Goal: Information Seeking & Learning: Learn about a topic

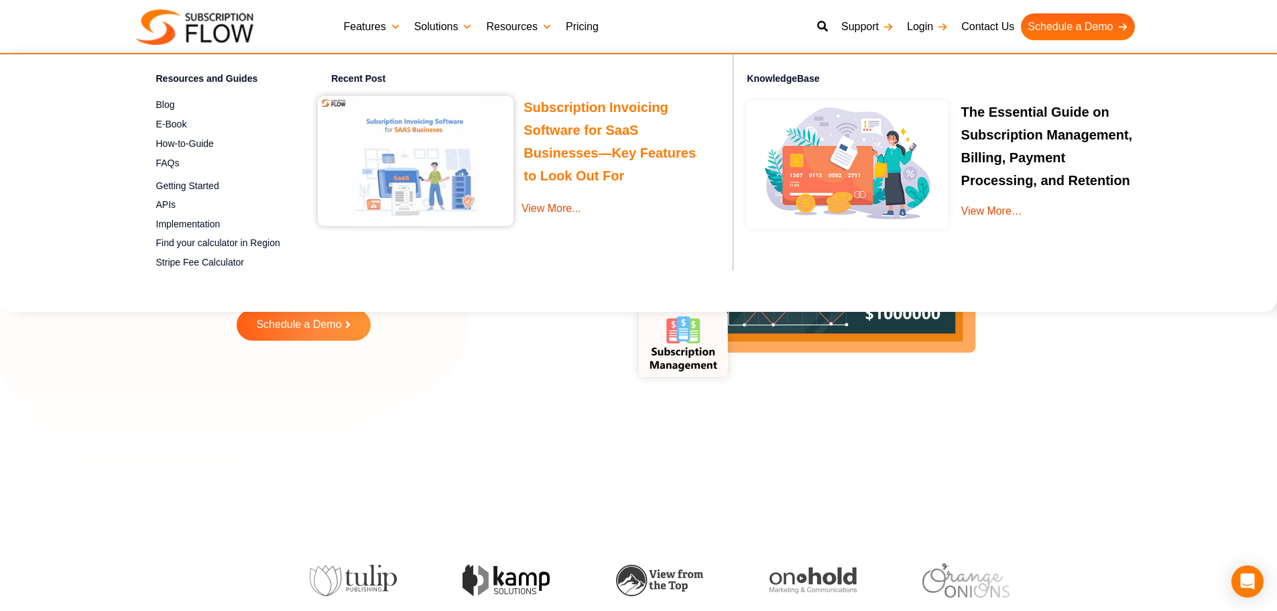
click at [546, 113] on link "Subscription Invoicing Software for SaaS Businesses—Key Features to Look Out For" at bounding box center [609, 143] width 172 height 87
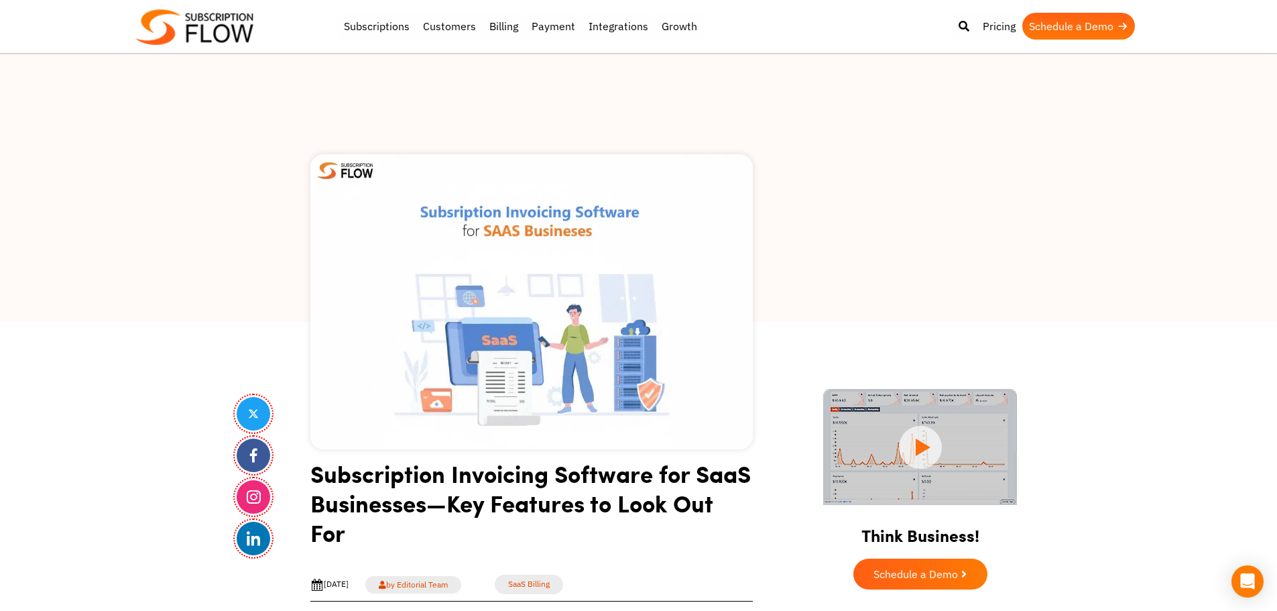
drag, startPoint x: 171, startPoint y: 320, endPoint x: 505, endPoint y: 493, distance: 376.2
click at [171, 320] on div at bounding box center [638, 188] width 1277 height 268
click at [269, 306] on div at bounding box center [638, 188] width 1277 height 268
drag, startPoint x: 33, startPoint y: 296, endPoint x: 296, endPoint y: 122, distance: 315.2
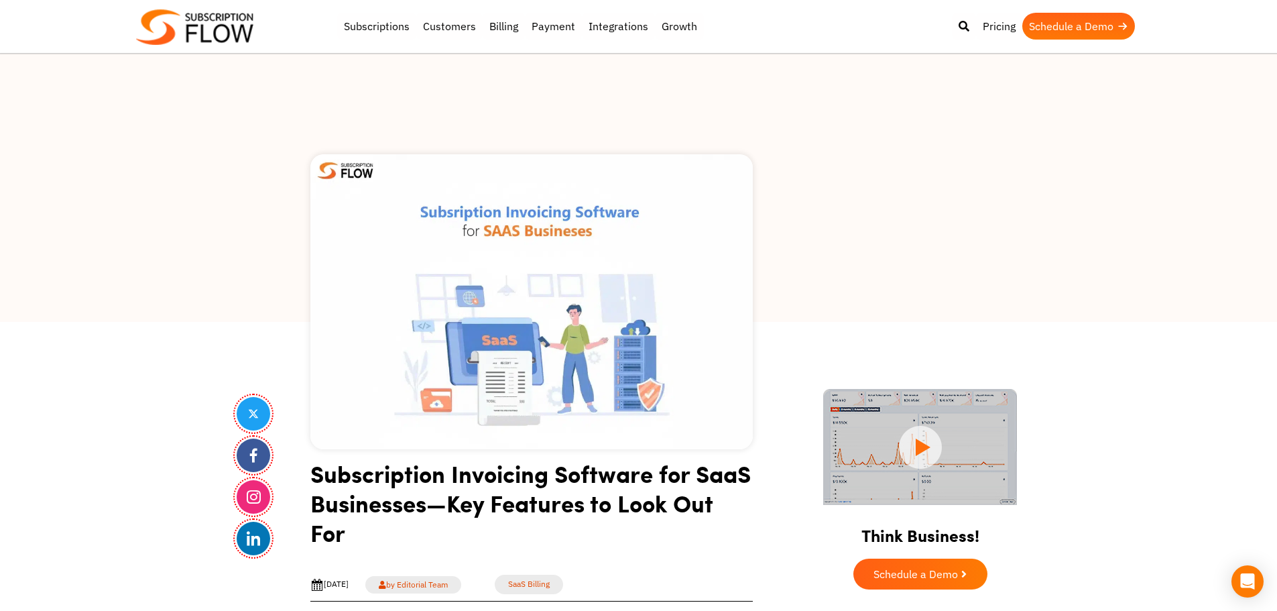
click at [33, 296] on div at bounding box center [638, 188] width 1277 height 268
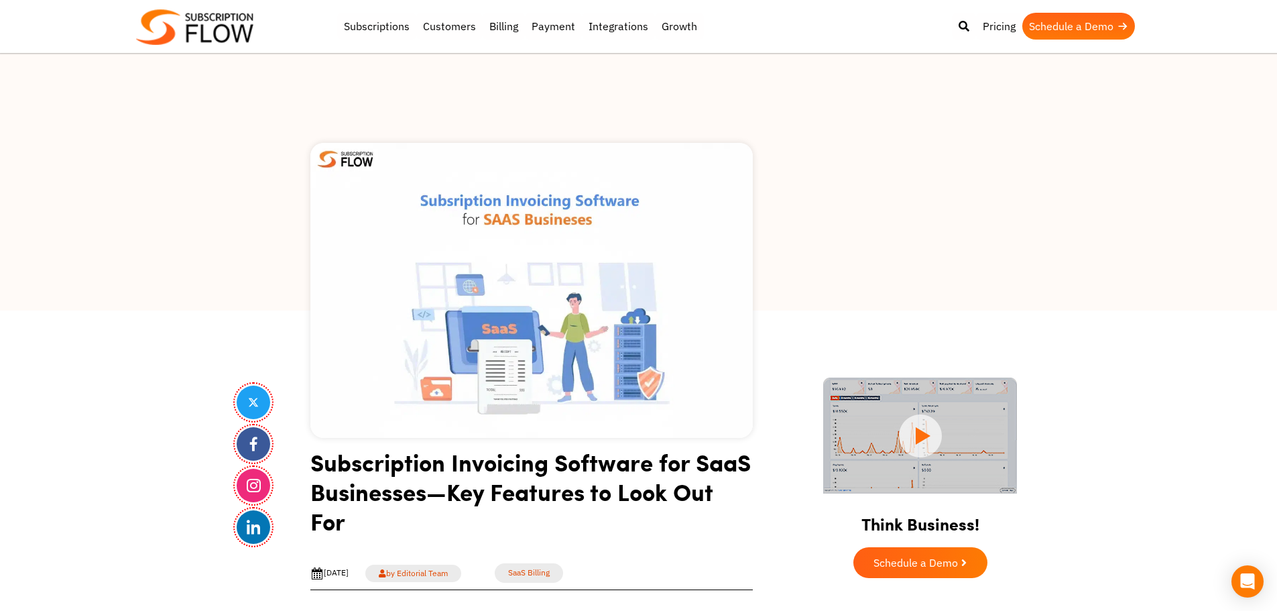
scroll to position [402, 0]
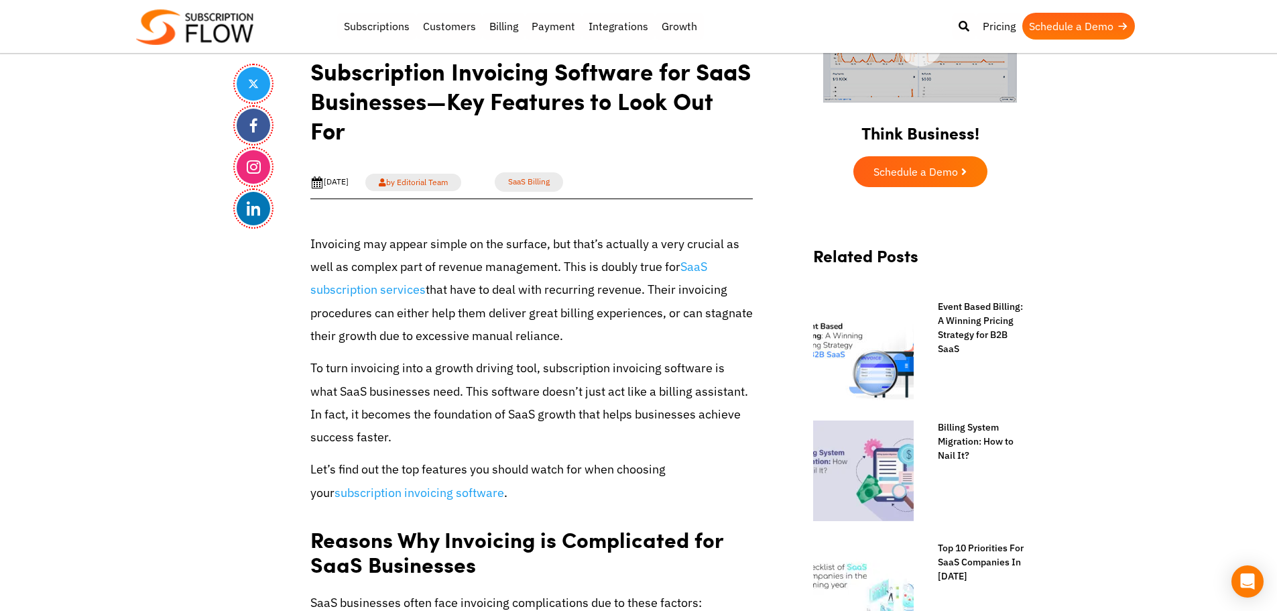
drag, startPoint x: 322, startPoint y: 182, endPoint x: 374, endPoint y: 185, distance: 51.7
click at [348, 185] on div "Oct 6th, 2025" at bounding box center [329, 182] width 38 height 13
drag, startPoint x: 178, startPoint y: 397, endPoint x: 180, endPoint y: 391, distance: 6.8
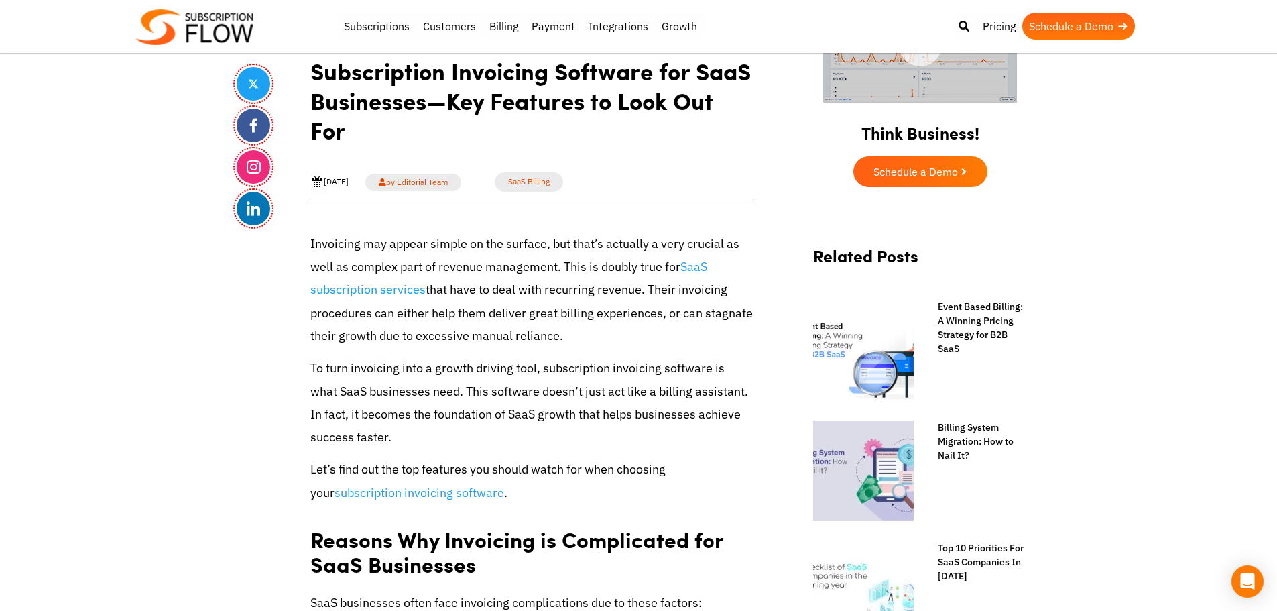
click at [460, 266] on p "Invoicing may appear simple on the surface, but that’s actually a very crucial …" at bounding box center [531, 290] width 442 height 115
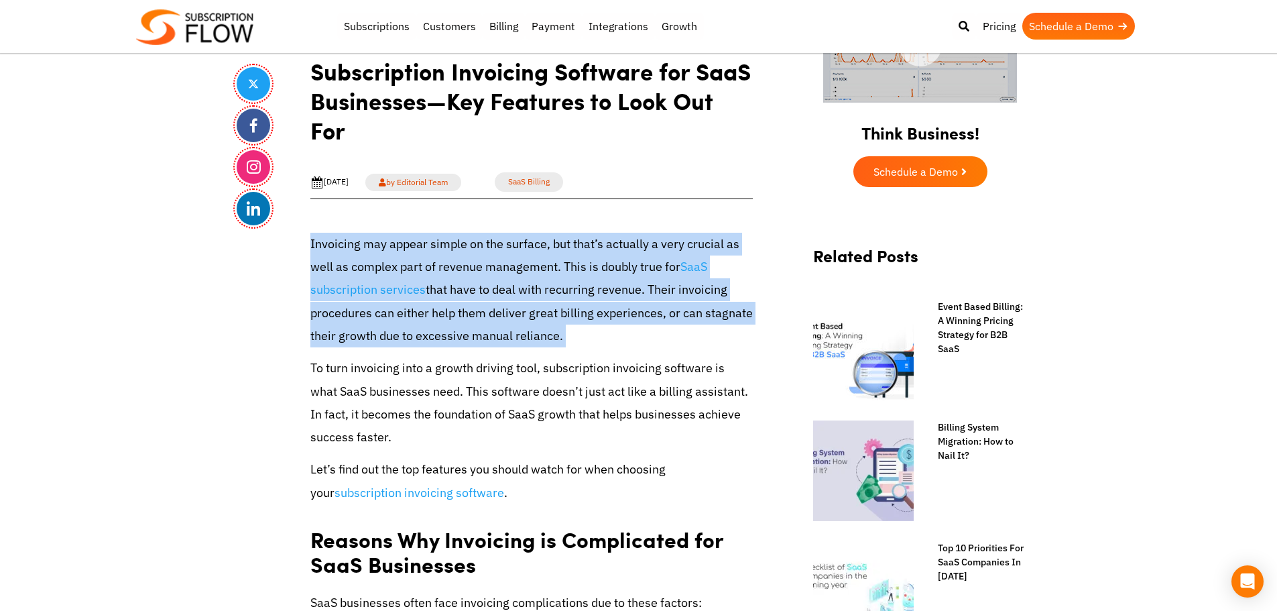
click at [460, 266] on p "Invoicing may appear simple on the surface, but that’s actually a very crucial …" at bounding box center [531, 290] width 442 height 115
click at [512, 273] on p "Invoicing may appear simple on the surface, but that’s actually a very crucial …" at bounding box center [531, 290] width 442 height 115
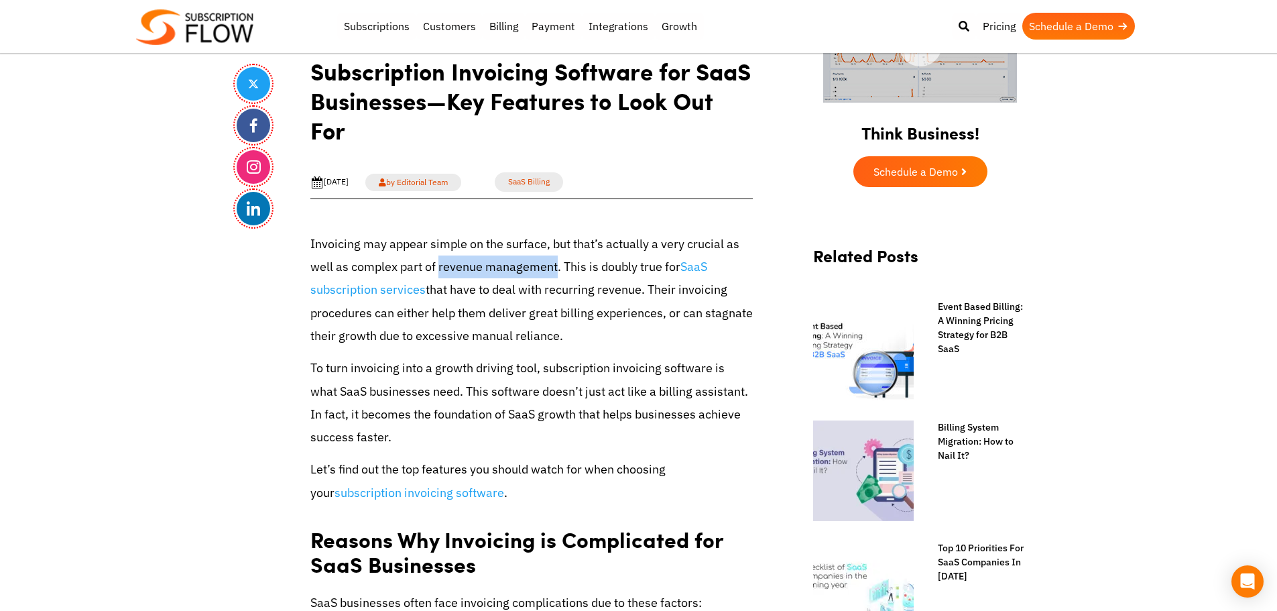
drag, startPoint x: 438, startPoint y: 266, endPoint x: 556, endPoint y: 267, distance: 117.3
click at [556, 267] on p "Invoicing may appear simple on the surface, but that’s actually a very crucial …" at bounding box center [531, 290] width 442 height 115
click at [556, 278] on p "Invoicing may appear simple on the surface, but that’s actually a very crucial …" at bounding box center [531, 290] width 442 height 115
drag, startPoint x: 116, startPoint y: 353, endPoint x: 365, endPoint y: 180, distance: 303.0
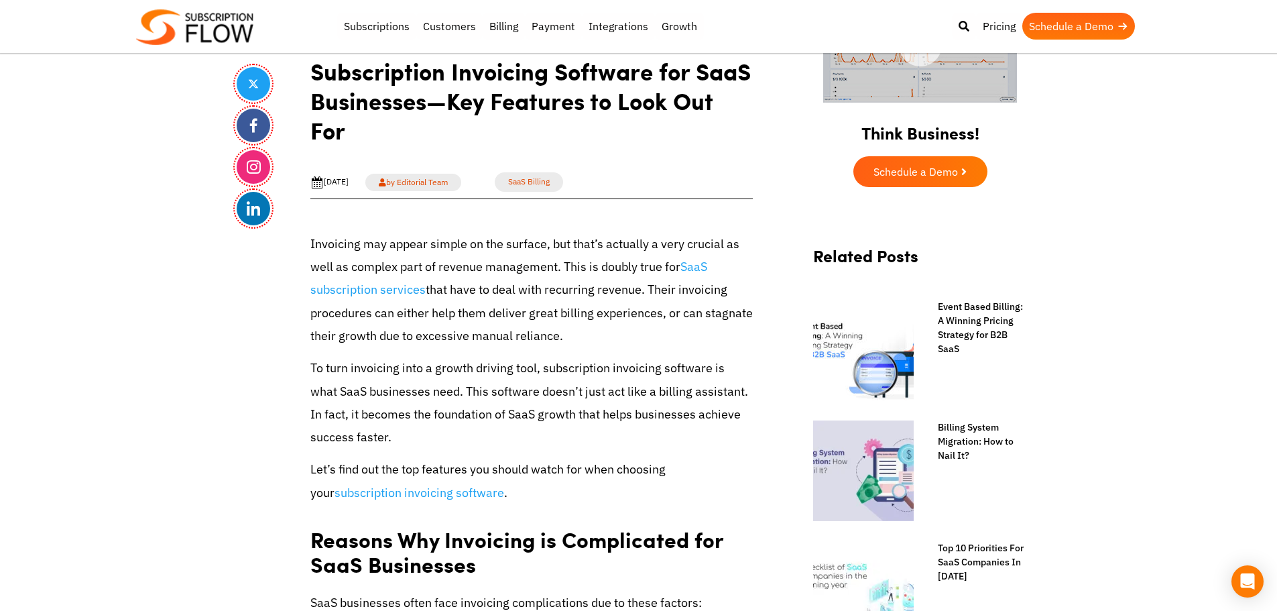
click at [377, 256] on p "Invoicing may appear simple on the surface, but that’s actually a very crucial …" at bounding box center [531, 290] width 442 height 115
click at [508, 391] on p "To turn invoicing into a growth driving tool, subscription invoicing software i…" at bounding box center [531, 403] width 442 height 92
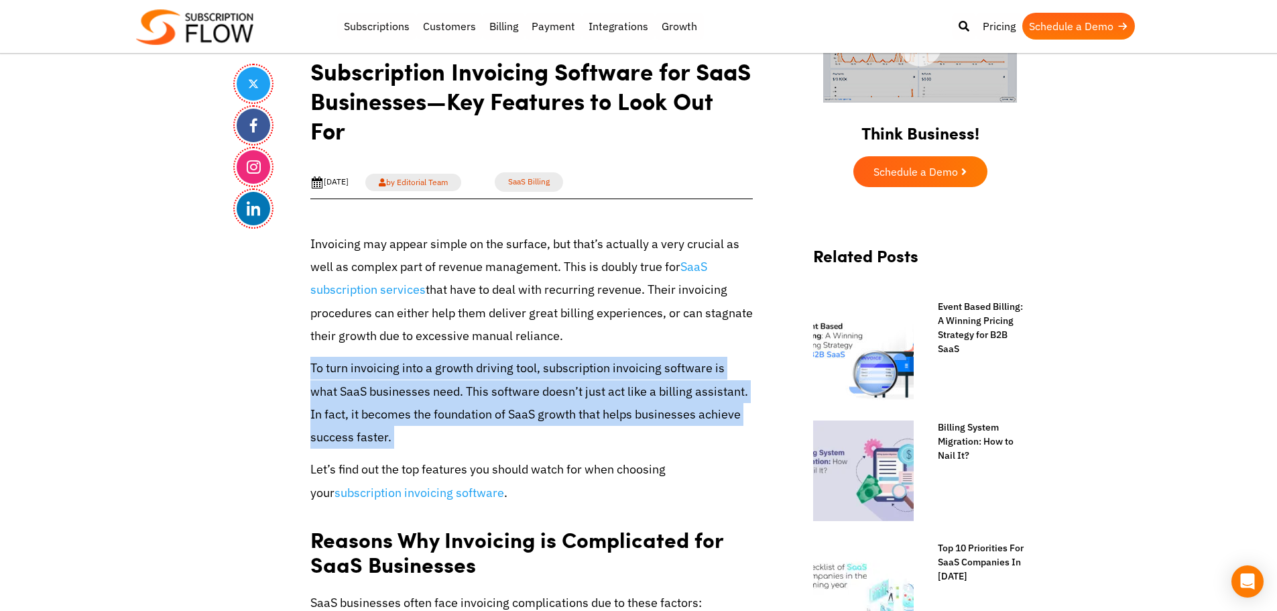
click at [508, 391] on p "To turn invoicing into a growth driving tool, subscription invoicing software i…" at bounding box center [531, 403] width 442 height 92
click at [539, 402] on p "To turn invoicing into a growth driving tool, subscription invoicing software i…" at bounding box center [531, 403] width 442 height 92
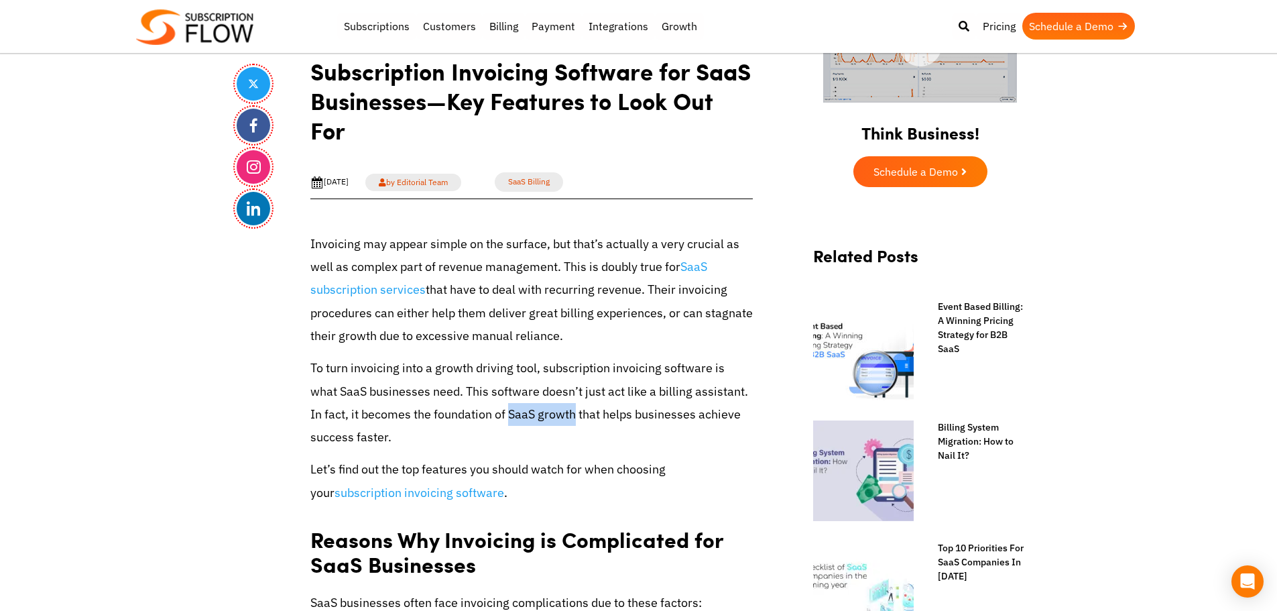
drag, startPoint x: 496, startPoint y: 414, endPoint x: 560, endPoint y: 414, distance: 63.7
click at [560, 414] on p "To turn invoicing into a growth driving tool, subscription invoicing software i…" at bounding box center [531, 403] width 442 height 92
click at [619, 421] on p "To turn invoicing into a growth driving tool, subscription invoicing software i…" at bounding box center [531, 403] width 442 height 92
click at [594, 418] on p "To turn invoicing into a growth driving tool, subscription invoicing software i…" at bounding box center [531, 403] width 442 height 92
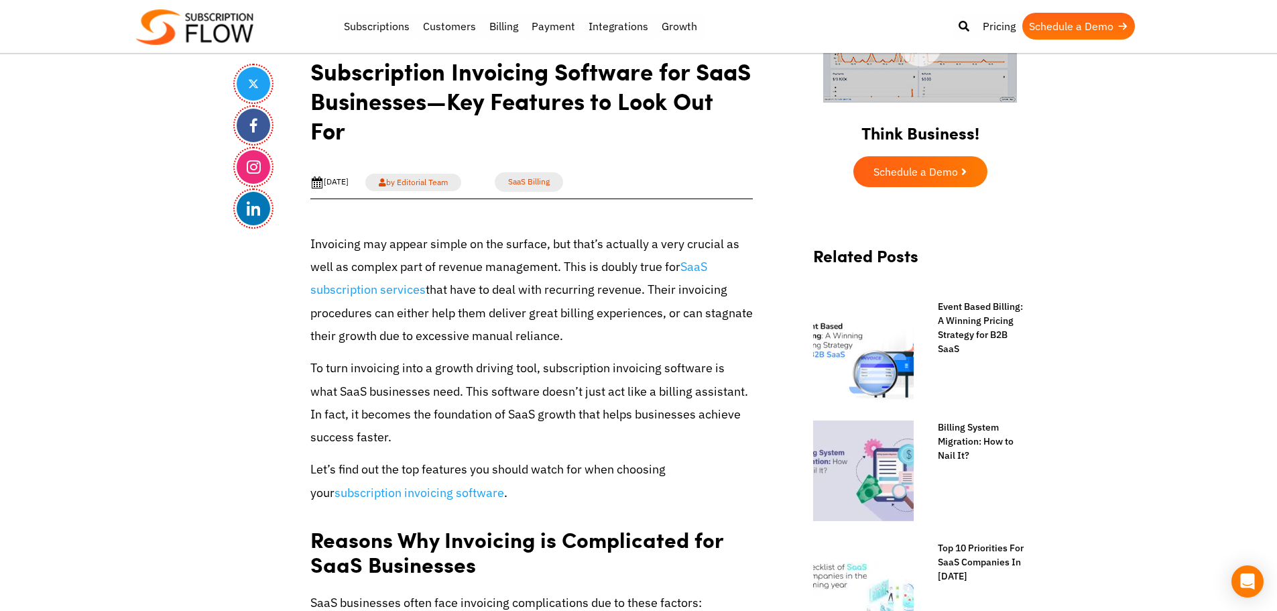
click at [644, 422] on p "To turn invoicing into a growth driving tool, subscription invoicing software i…" at bounding box center [531, 403] width 442 height 92
click at [518, 421] on p "To turn invoicing into a growth driving tool, subscription invoicing software i…" at bounding box center [531, 403] width 442 height 92
drag, startPoint x: 495, startPoint y: 415, endPoint x: 562, endPoint y: 412, distance: 67.7
click at [562, 412] on p "To turn invoicing into a growth driving tool, subscription invoicing software i…" at bounding box center [531, 403] width 442 height 92
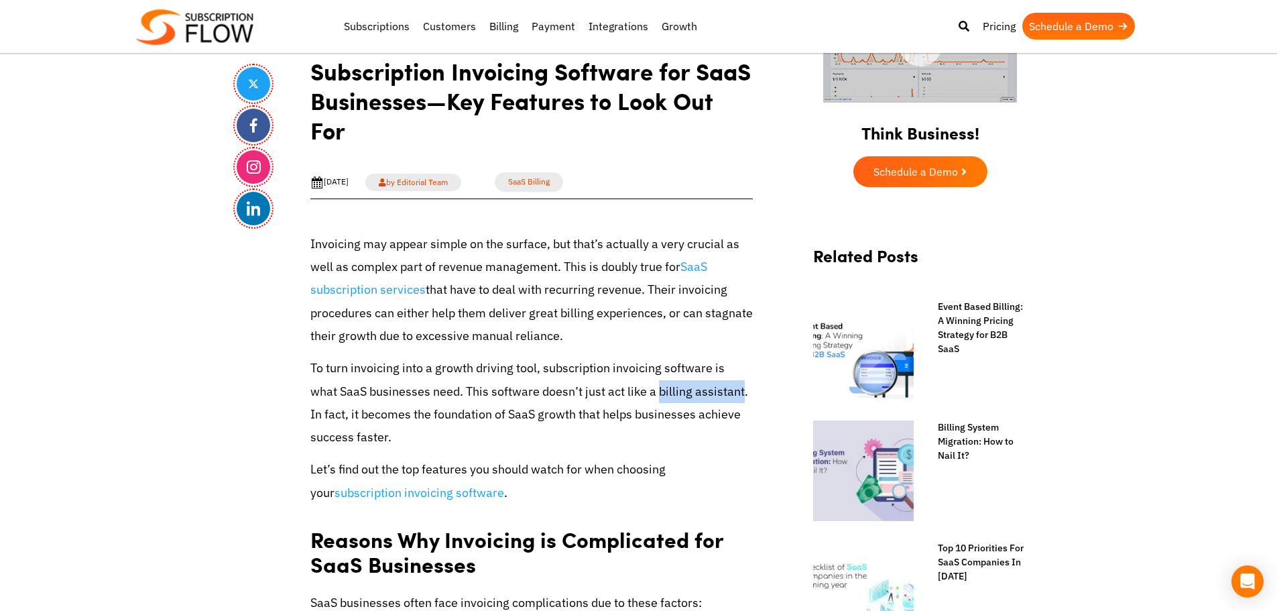
drag, startPoint x: 630, startPoint y: 389, endPoint x: 711, endPoint y: 389, distance: 81.1
click at [711, 389] on p "To turn invoicing into a growth driving tool, subscription invoicing software i…" at bounding box center [531, 403] width 442 height 92
click at [364, 291] on link "SaaS subscription services" at bounding box center [508, 278] width 397 height 39
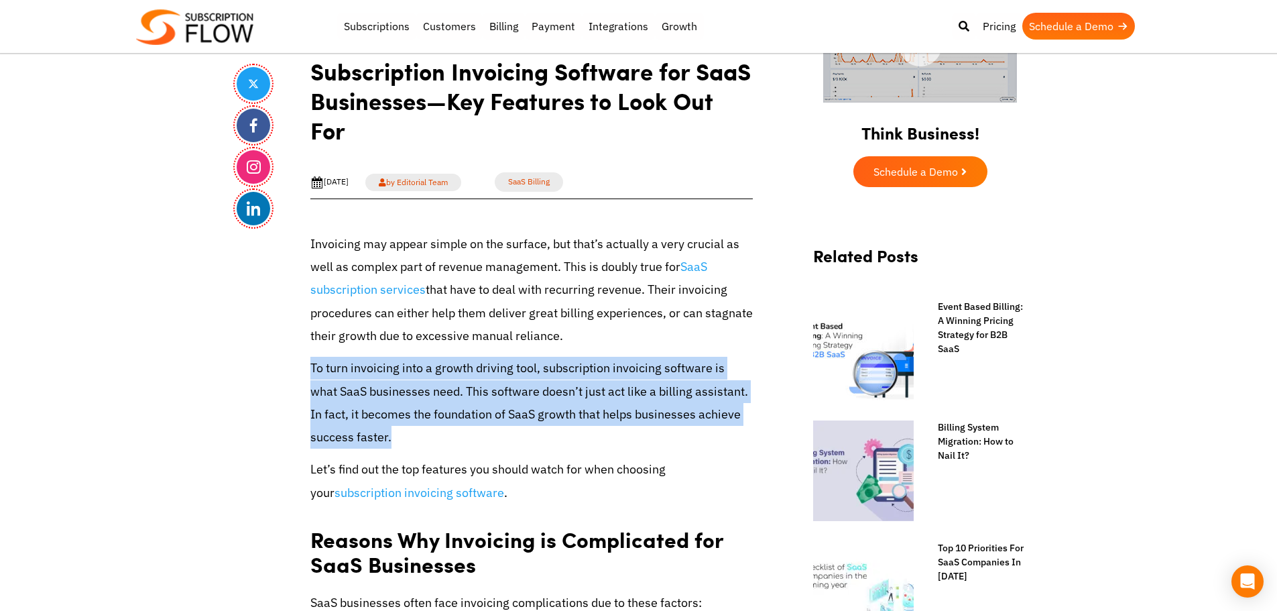
drag, startPoint x: 310, startPoint y: 369, endPoint x: 405, endPoint y: 432, distance: 115.1
click at [405, 432] on p "To turn invoicing into a growth driving tool, subscription invoicing software i…" at bounding box center [531, 403] width 442 height 92
click at [364, 423] on p "To turn invoicing into a growth driving tool, subscription invoicing software i…" at bounding box center [531, 403] width 442 height 92
